Goal: Information Seeking & Learning: Learn about a topic

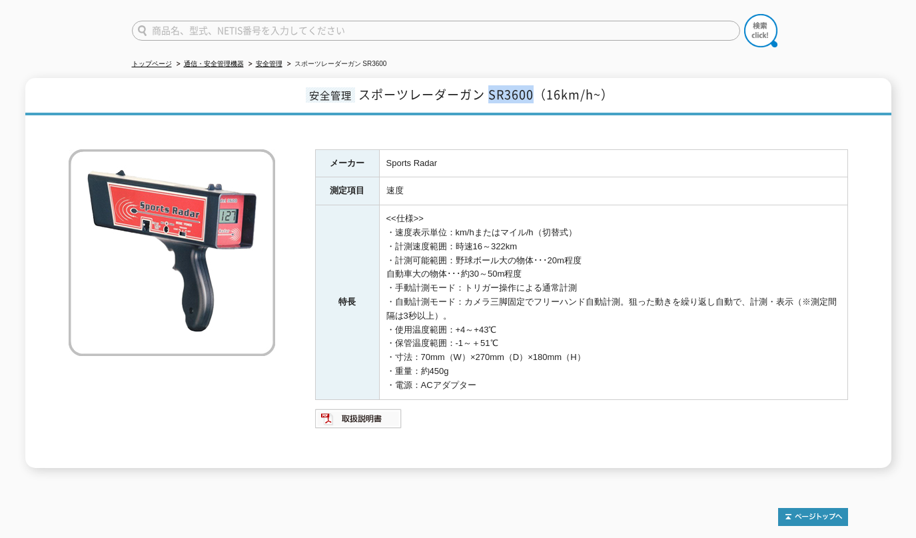
drag, startPoint x: 492, startPoint y: 90, endPoint x: 536, endPoint y: 87, distance: 44.7
click at [538, 87] on span "スポーツレーダーガン SR3600（16km/h~）" at bounding box center [485, 94] width 255 height 18
copy span "SR3600"
click at [203, 21] on input "text" at bounding box center [436, 31] width 608 height 20
paste input "流向流速計"
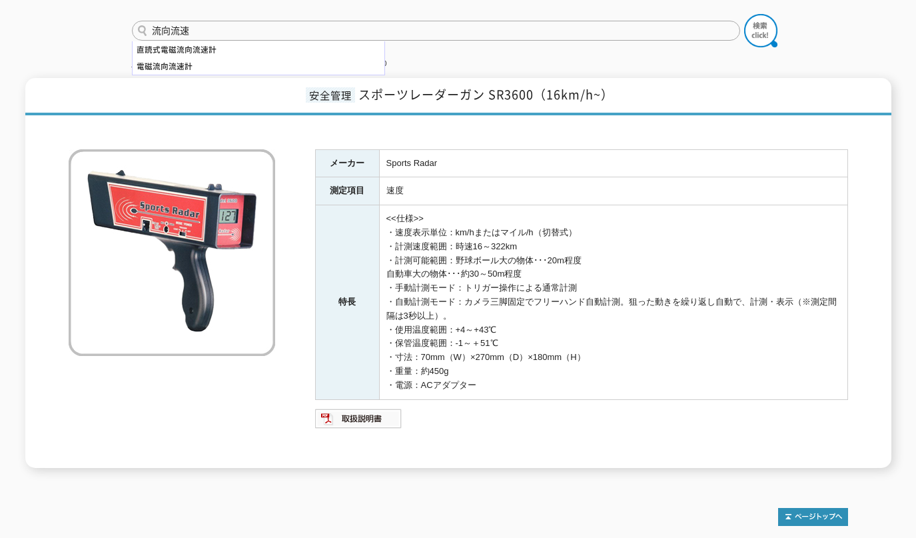
type input "流向流速"
click at [758, 22] on img at bounding box center [760, 30] width 33 height 33
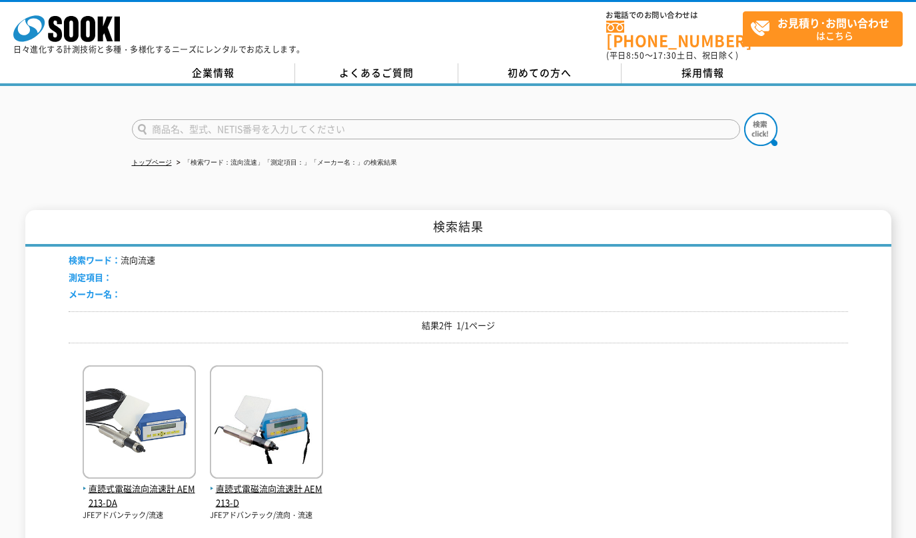
click at [187, 121] on input "text" at bounding box center [436, 129] width 608 height 20
paste input "流向流速計"
click at [169, 119] on input "流向流速計" at bounding box center [436, 129] width 608 height 20
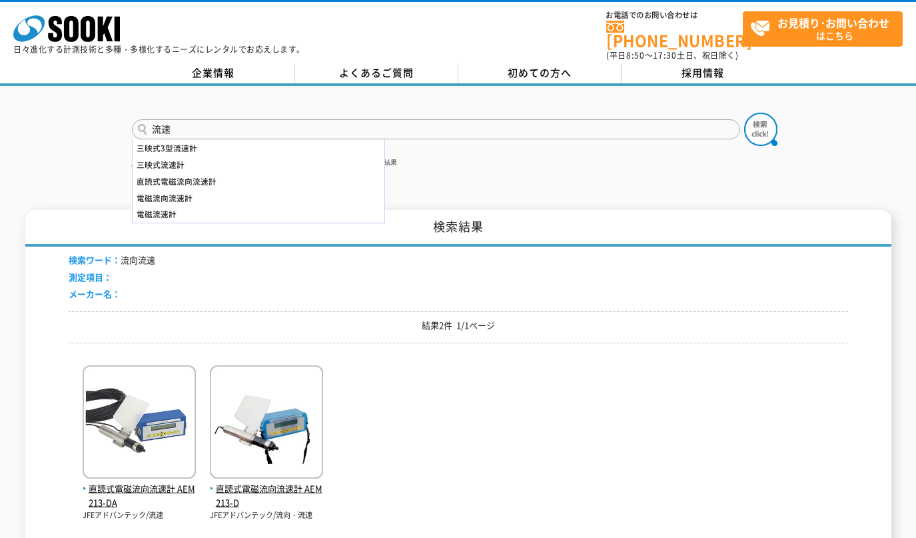
type input "流速"
click at [753, 125] on img at bounding box center [760, 129] width 33 height 33
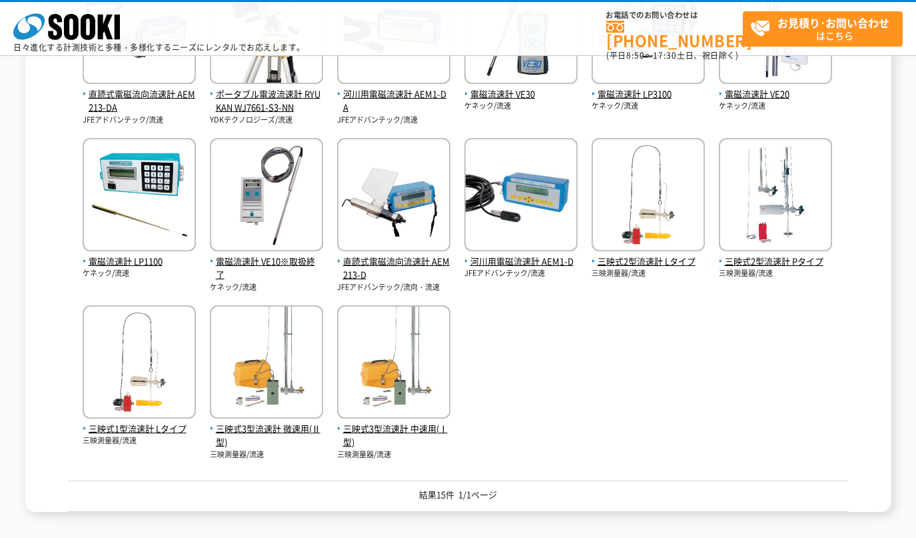
scroll to position [222, 0]
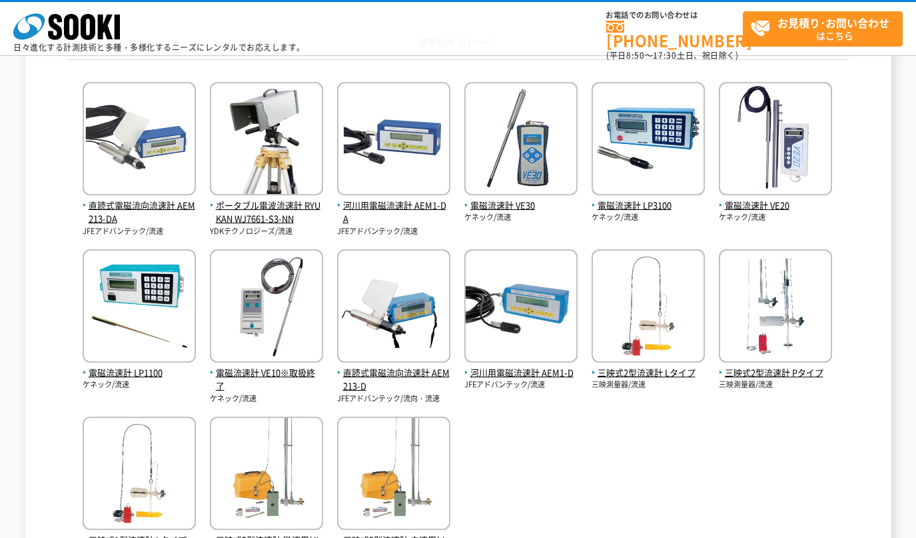
click at [257, 187] on img at bounding box center [266, 140] width 113 height 117
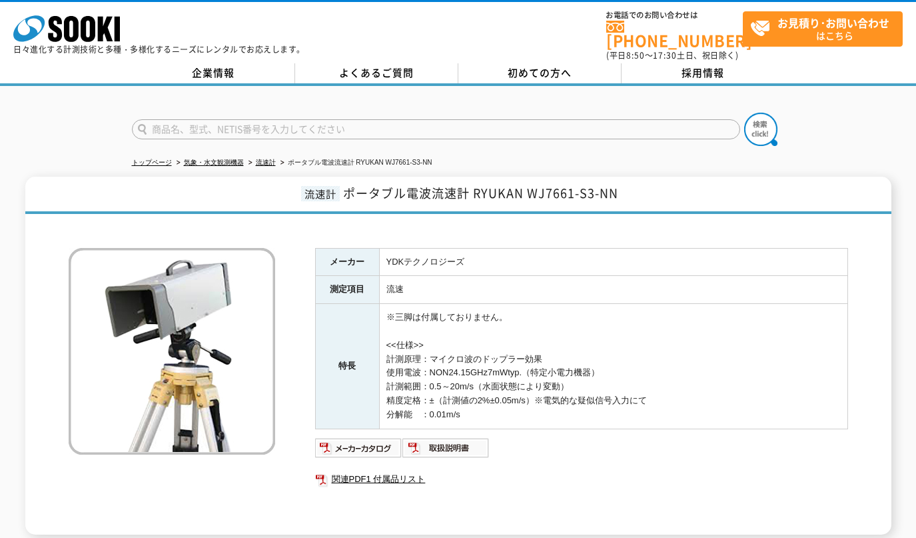
click at [197, 119] on input "text" at bounding box center [436, 129] width 608 height 20
type input "流向"
click at [762, 125] on img at bounding box center [760, 129] width 33 height 33
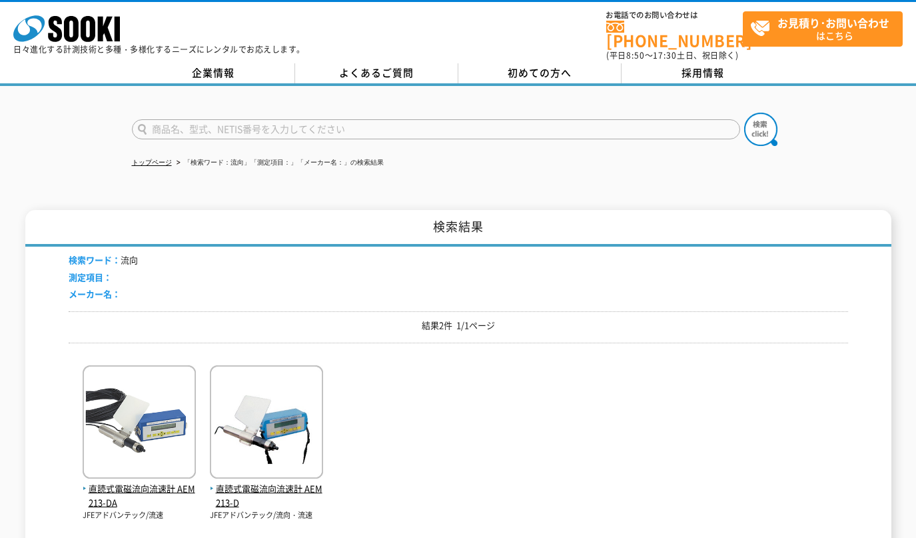
scroll to position [111, 0]
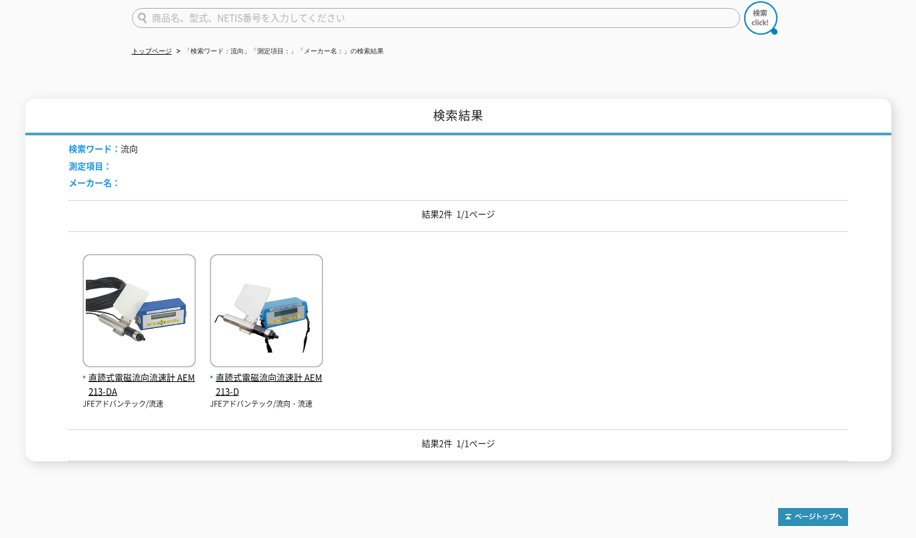
click at [63, 43] on div "トップページ 「検索ワード：流向」「測定項目：」「メーカー名：」の検索結果 検索結果 検索ワード： 流向 測定項目： メーカー名： 結果2件 1/1ページ 直…" at bounding box center [458, 228] width 916 height 506
